Goal: Task Accomplishment & Management: Manage account settings

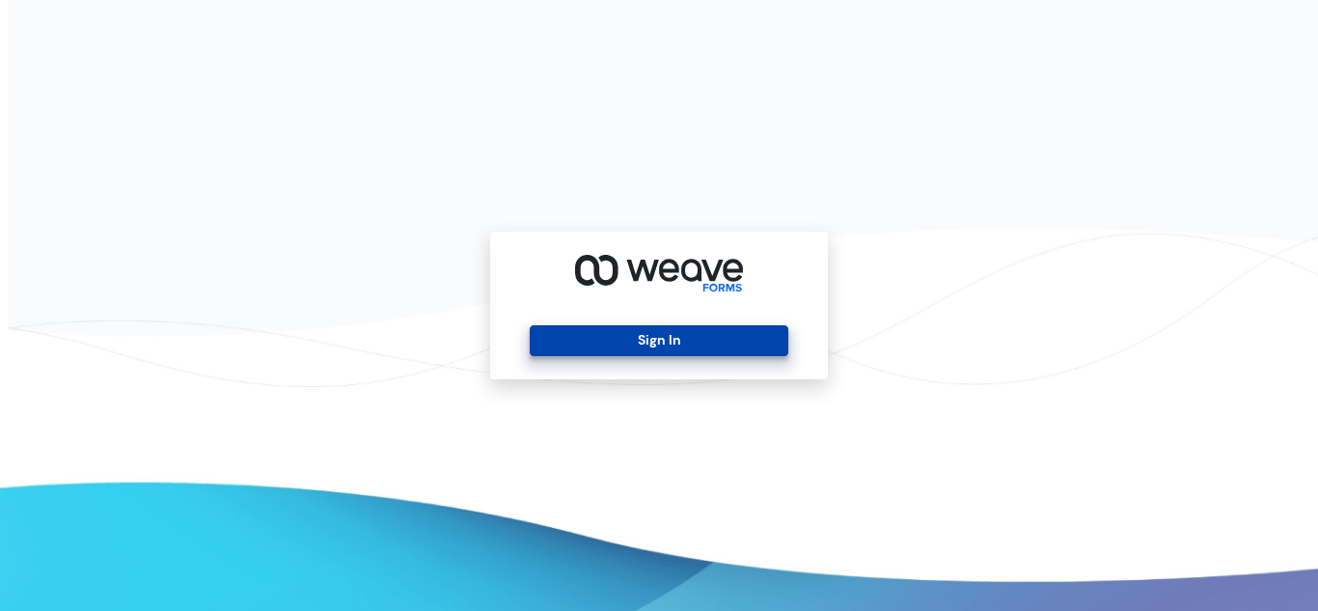
click at [775, 340] on button "Sign In" at bounding box center [659, 340] width 258 height 31
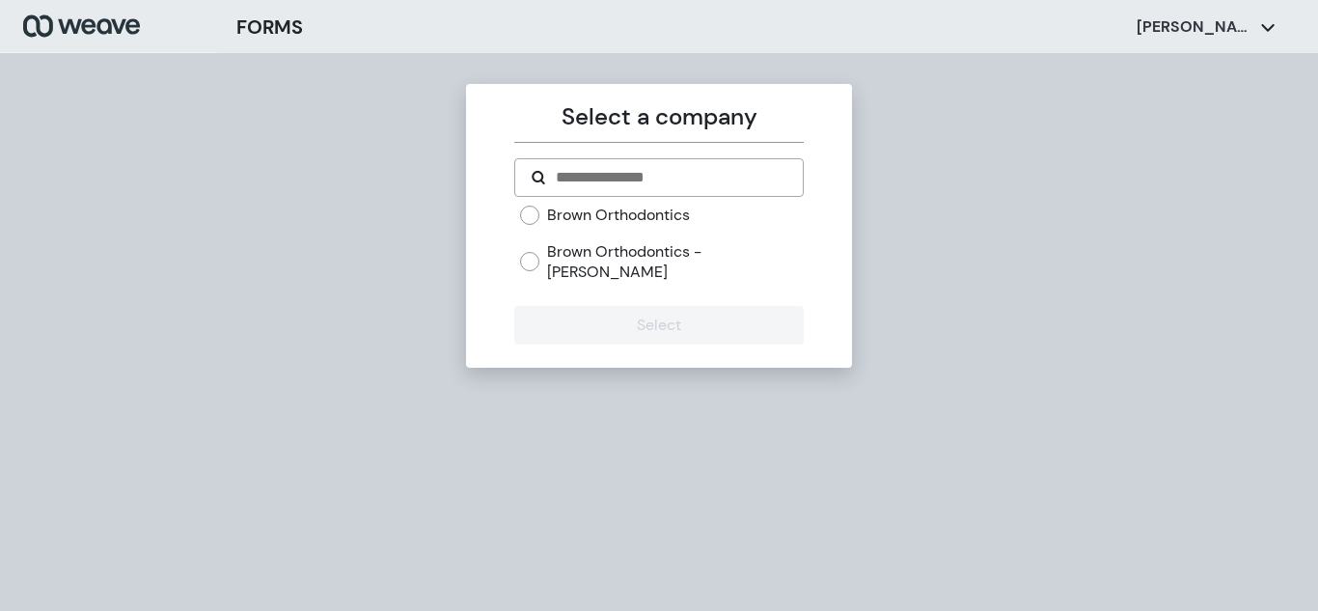
click at [519, 251] on div "Brown Orthodontics Brown Orthodontics - [PERSON_NAME]" at bounding box center [658, 252] width 288 height 94
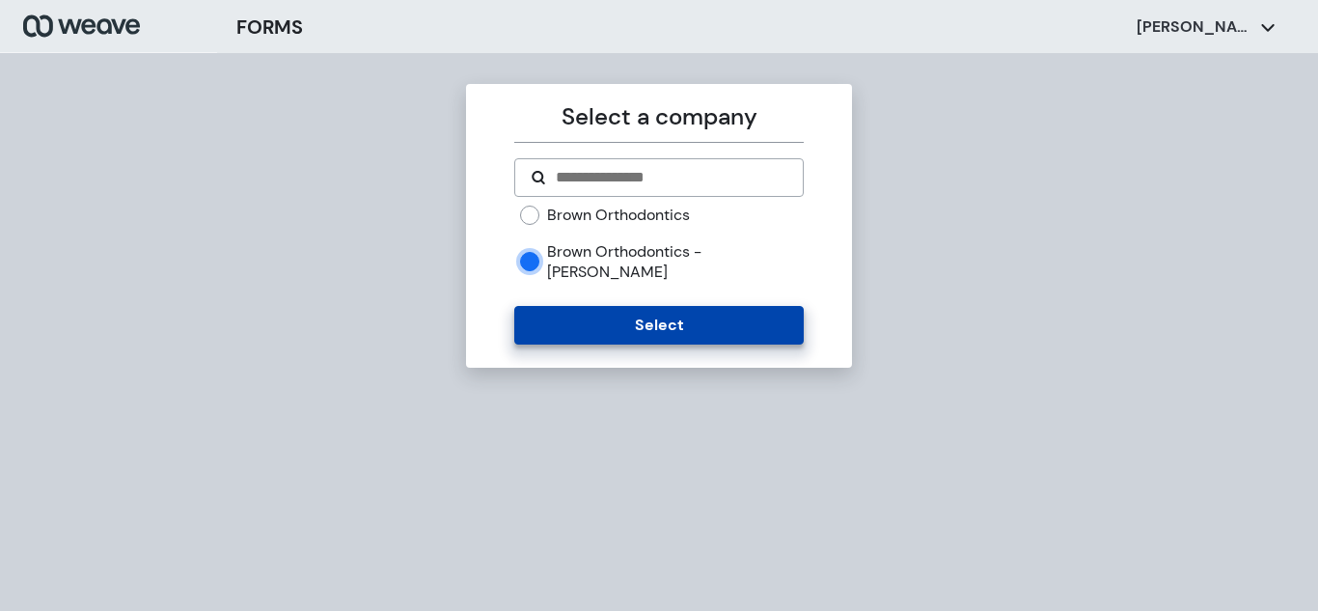
click at [591, 315] on button "Select" at bounding box center [658, 325] width 288 height 39
